Goal: Find specific page/section: Find specific page/section

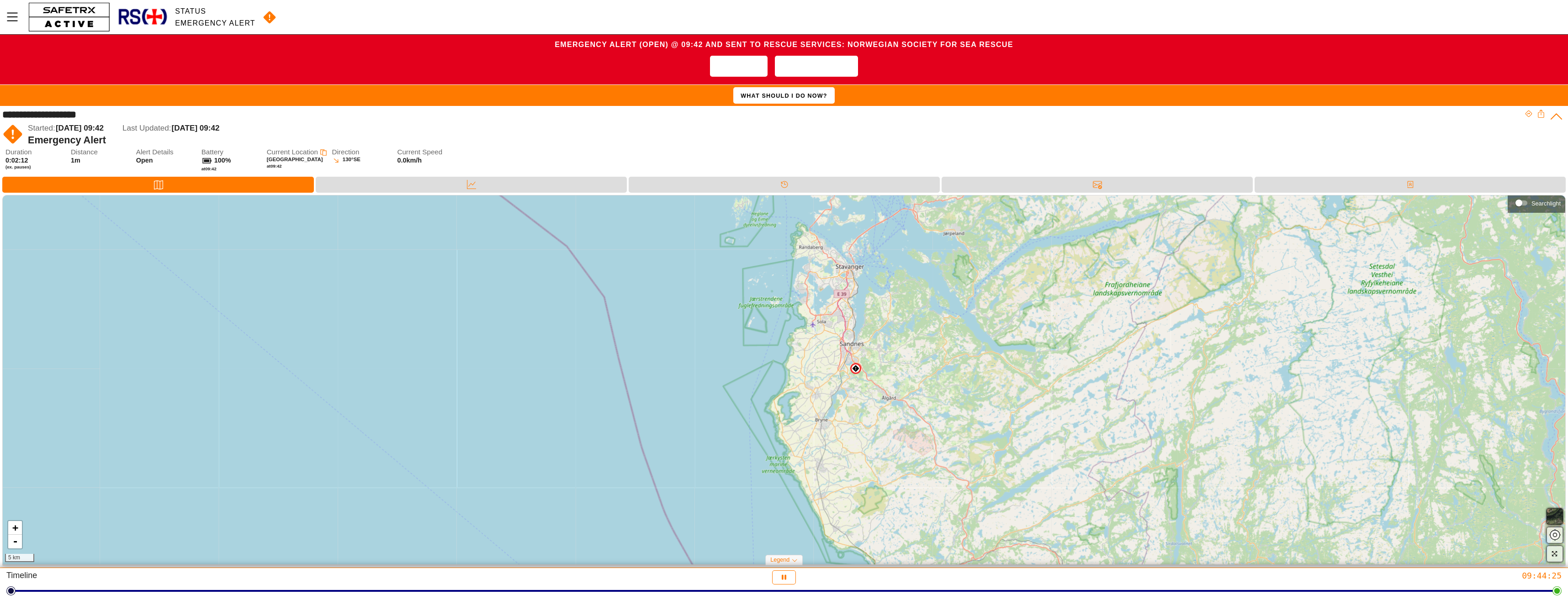
click at [855, 370] on img at bounding box center [855, 368] width 7 height 7
click at [475, 183] on icon at bounding box center [471, 185] width 9 height 9
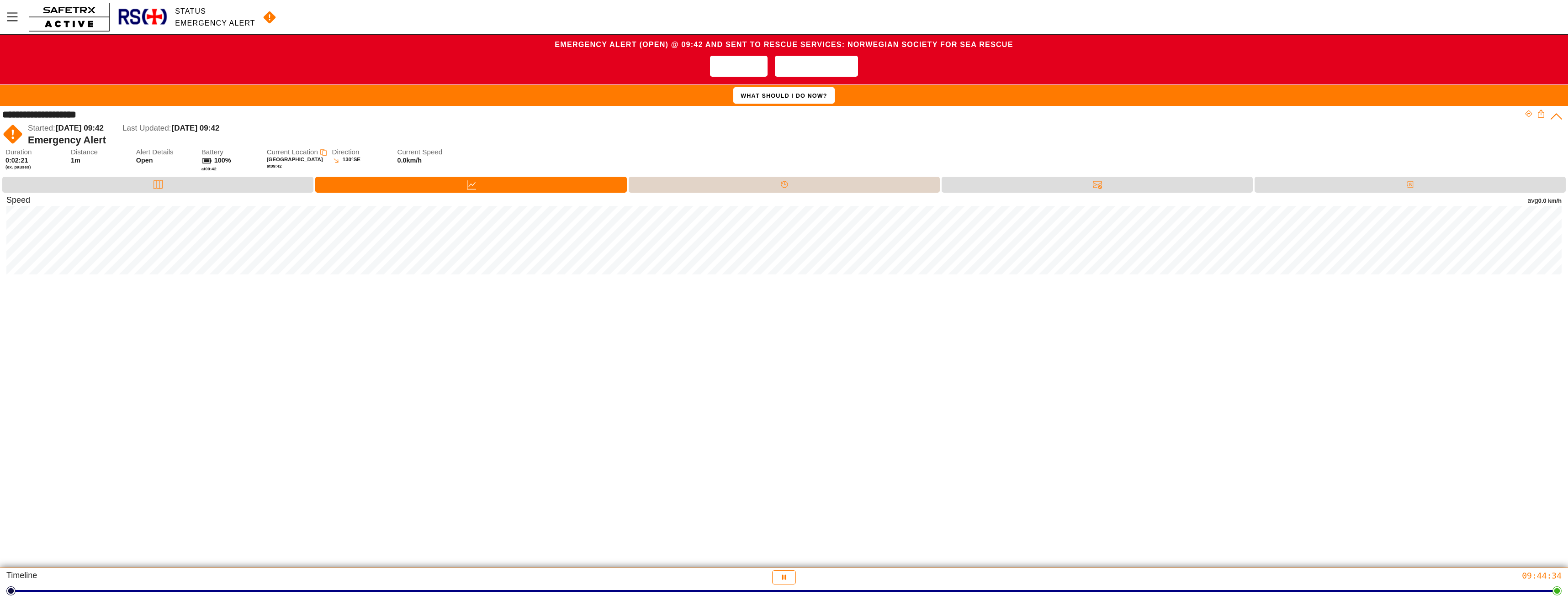
click at [809, 187] on div "Timeline" at bounding box center [784, 185] width 311 height 16
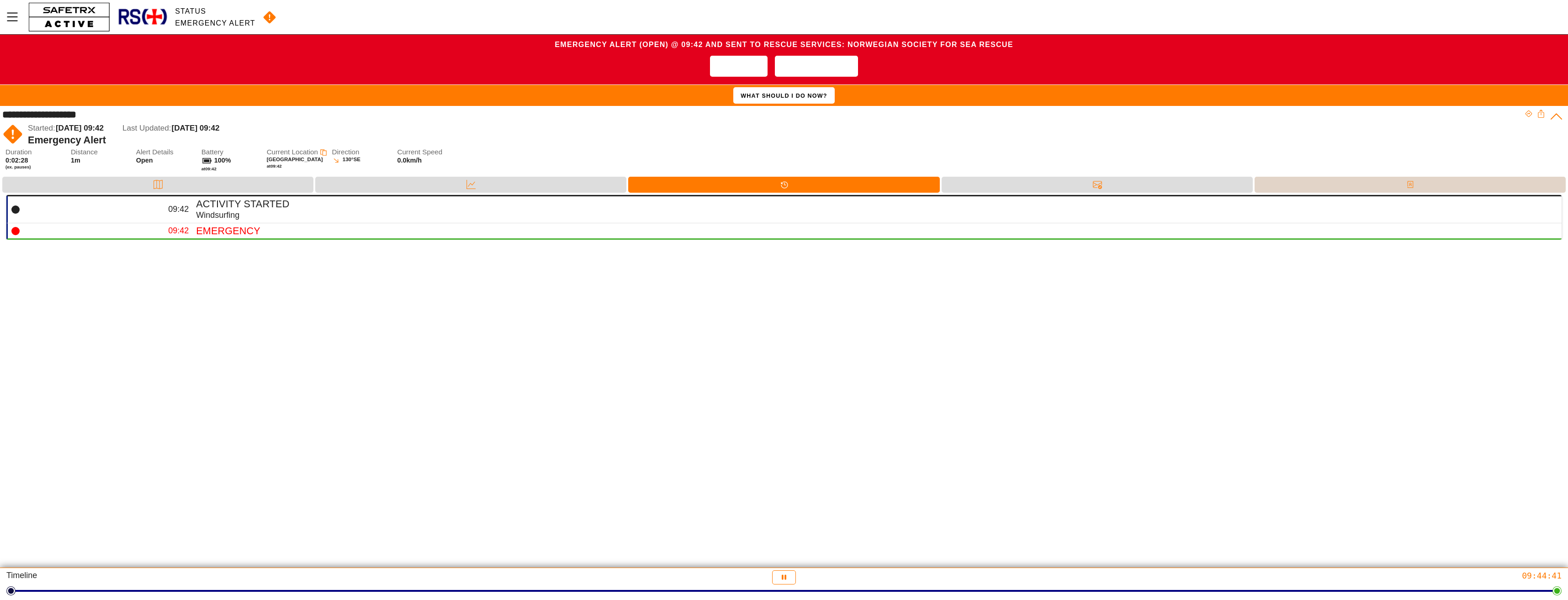
click at [1443, 181] on div "Contacts" at bounding box center [1410, 185] width 311 height 16
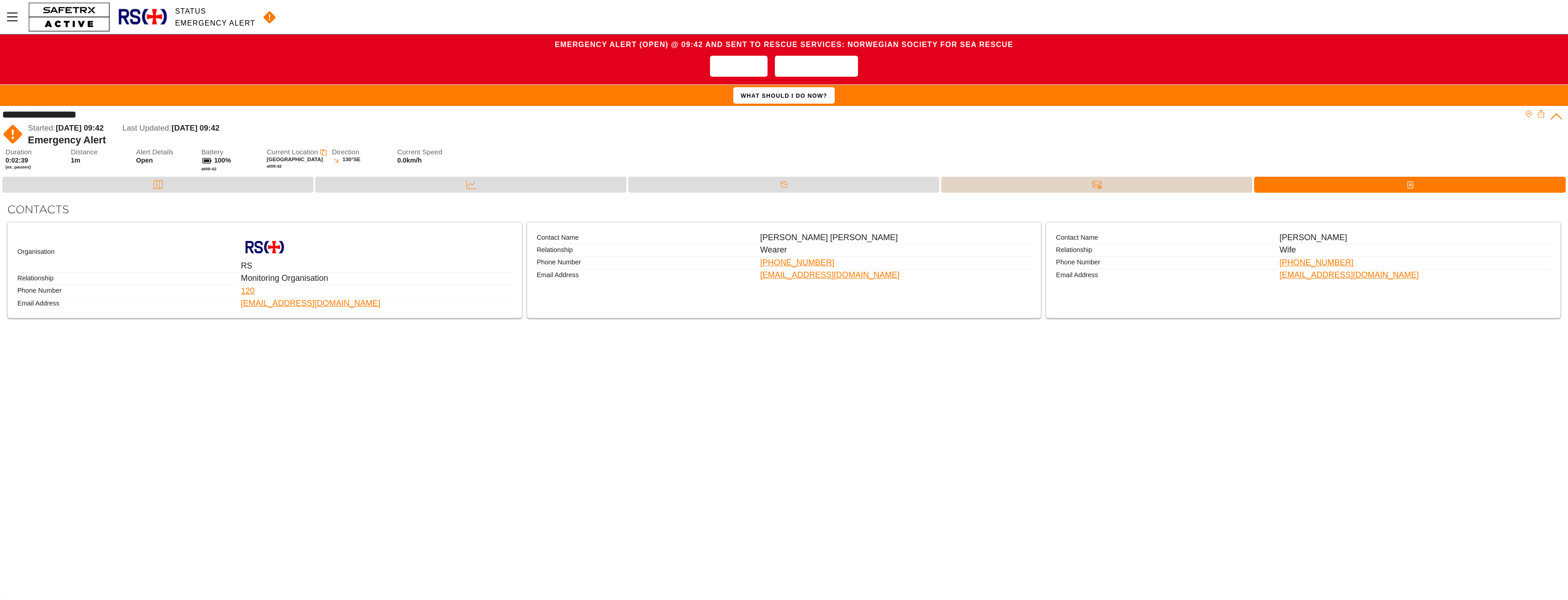
click at [1122, 189] on div "Messages" at bounding box center [1097, 185] width 311 height 16
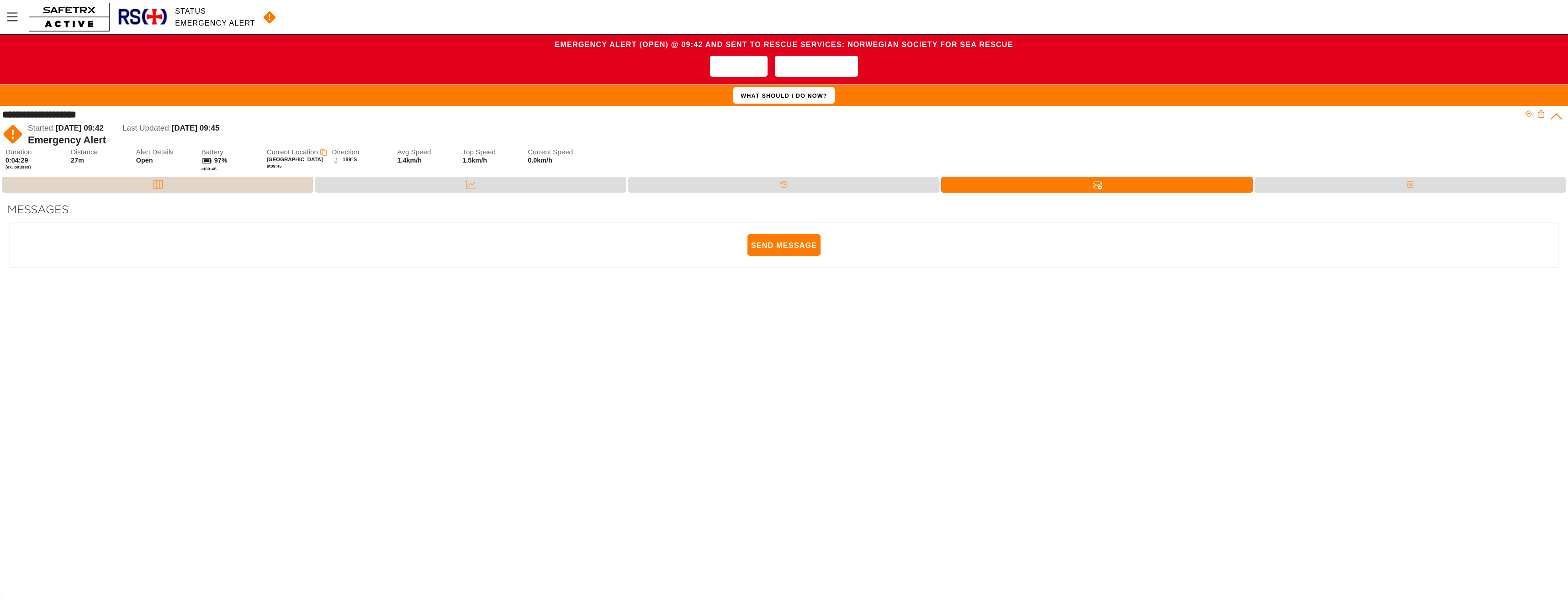
click at [161, 184] on icon at bounding box center [158, 185] width 9 height 9
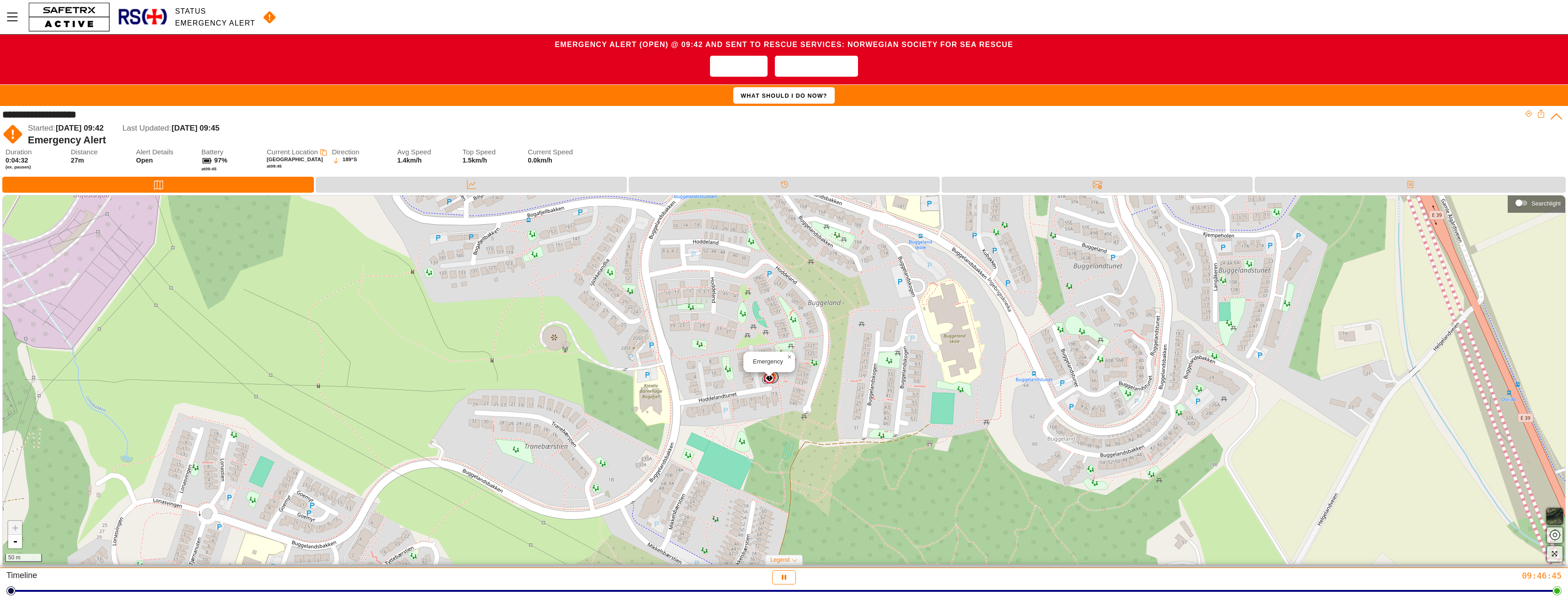
drag, startPoint x: 722, startPoint y: 423, endPoint x: 653, endPoint y: 415, distance: 69.5
click at [653, 415] on div "Emergency × + - 50 m" at bounding box center [784, 380] width 1563 height 368
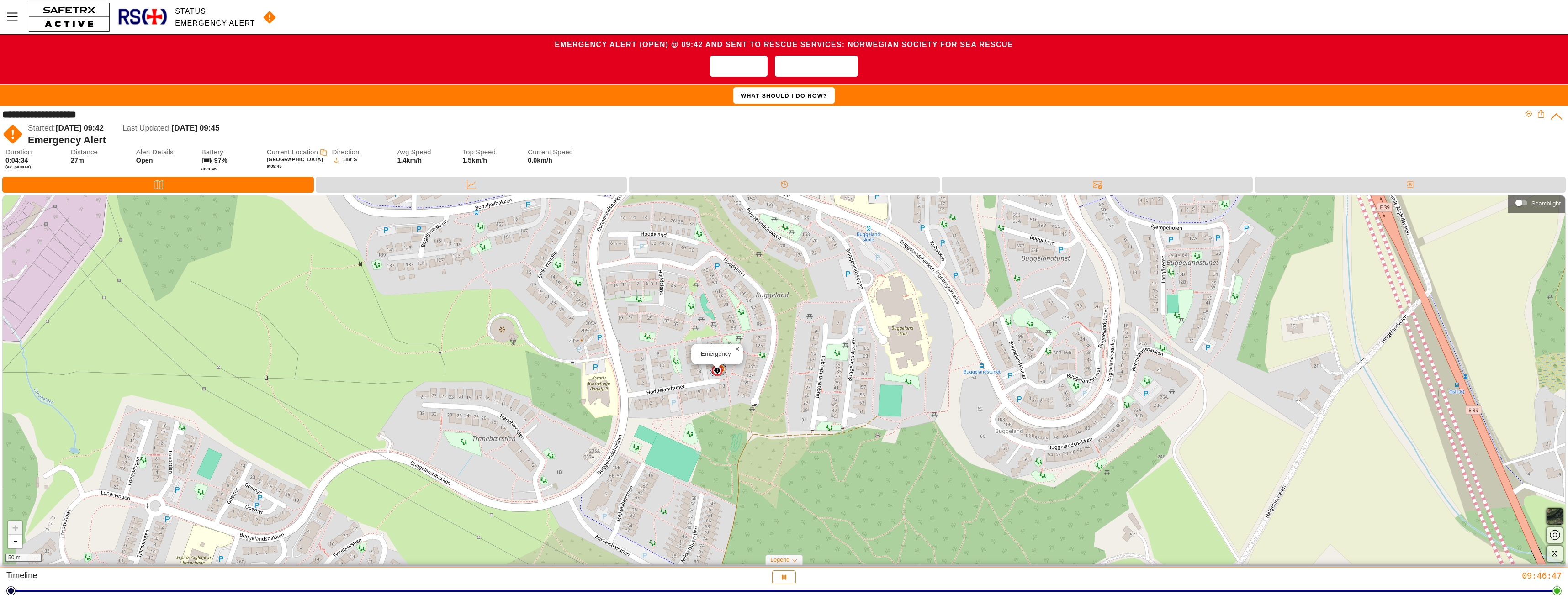
click at [737, 347] on span "×" at bounding box center [737, 349] width 4 height 8
